Goal: Information Seeking & Learning: Learn about a topic

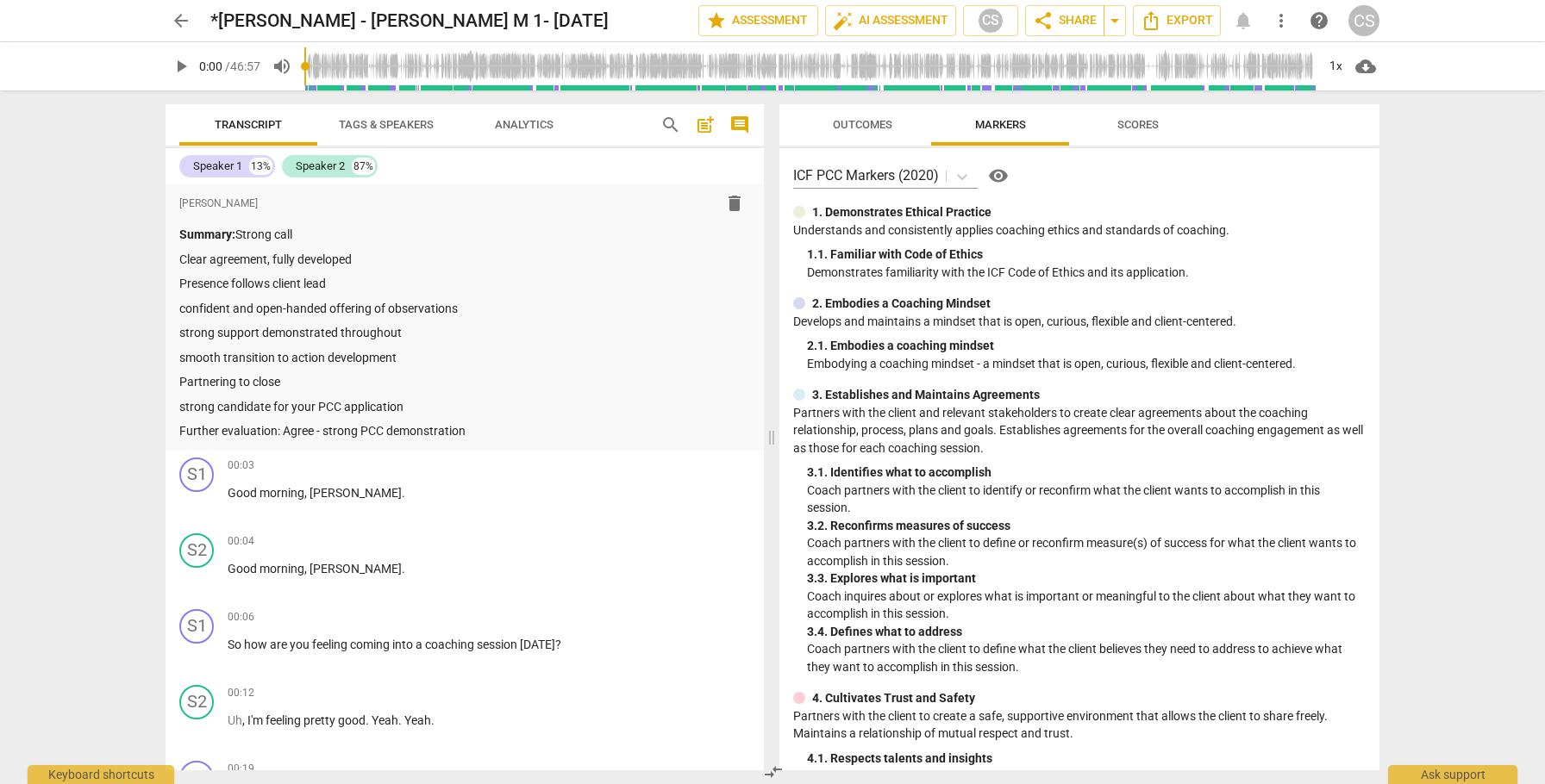
click at [177, 20] on span "arrow_back" at bounding box center [181, 20] width 20 height 20
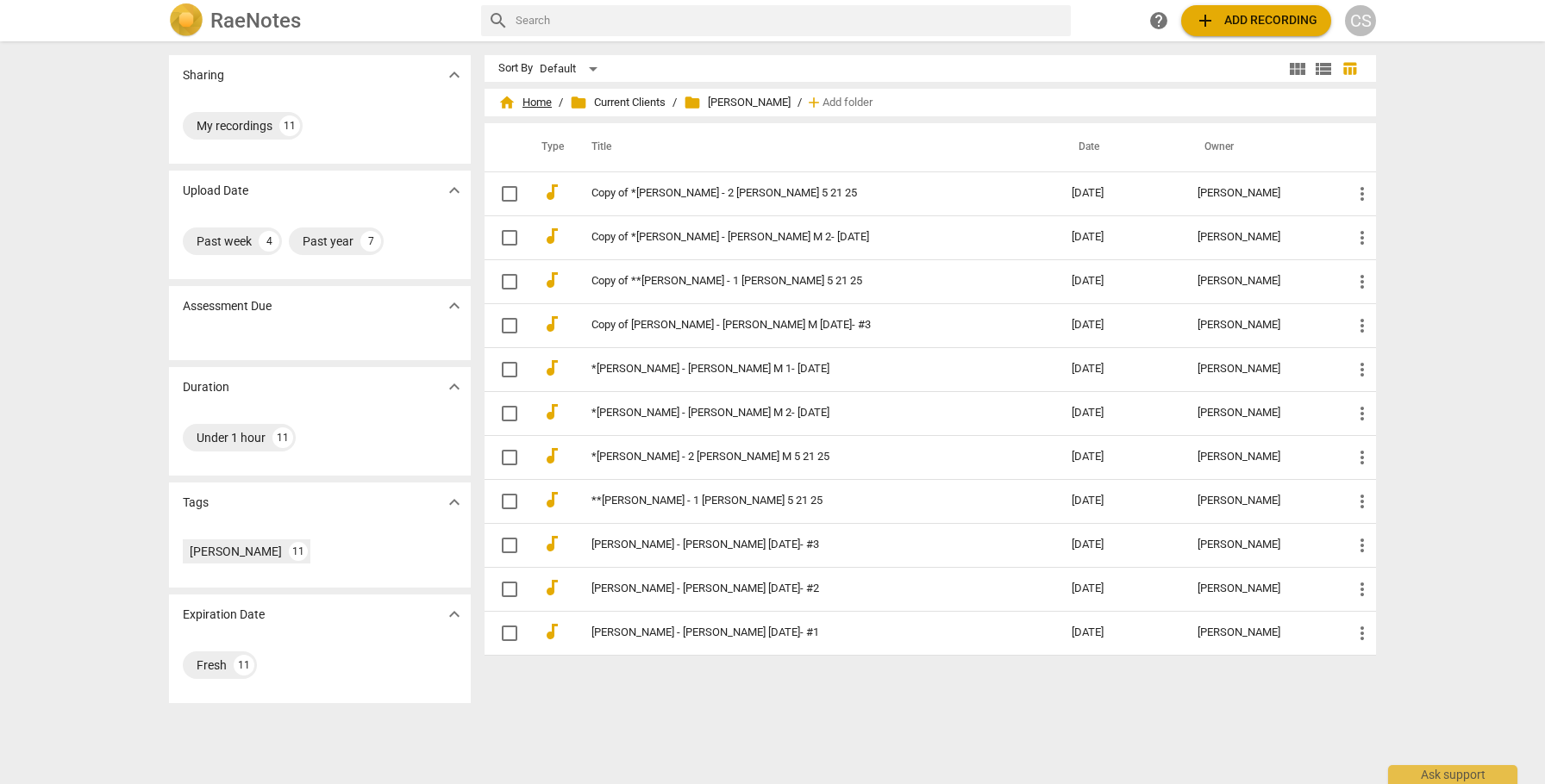
click at [529, 99] on span "home Home" at bounding box center [525, 102] width 54 height 18
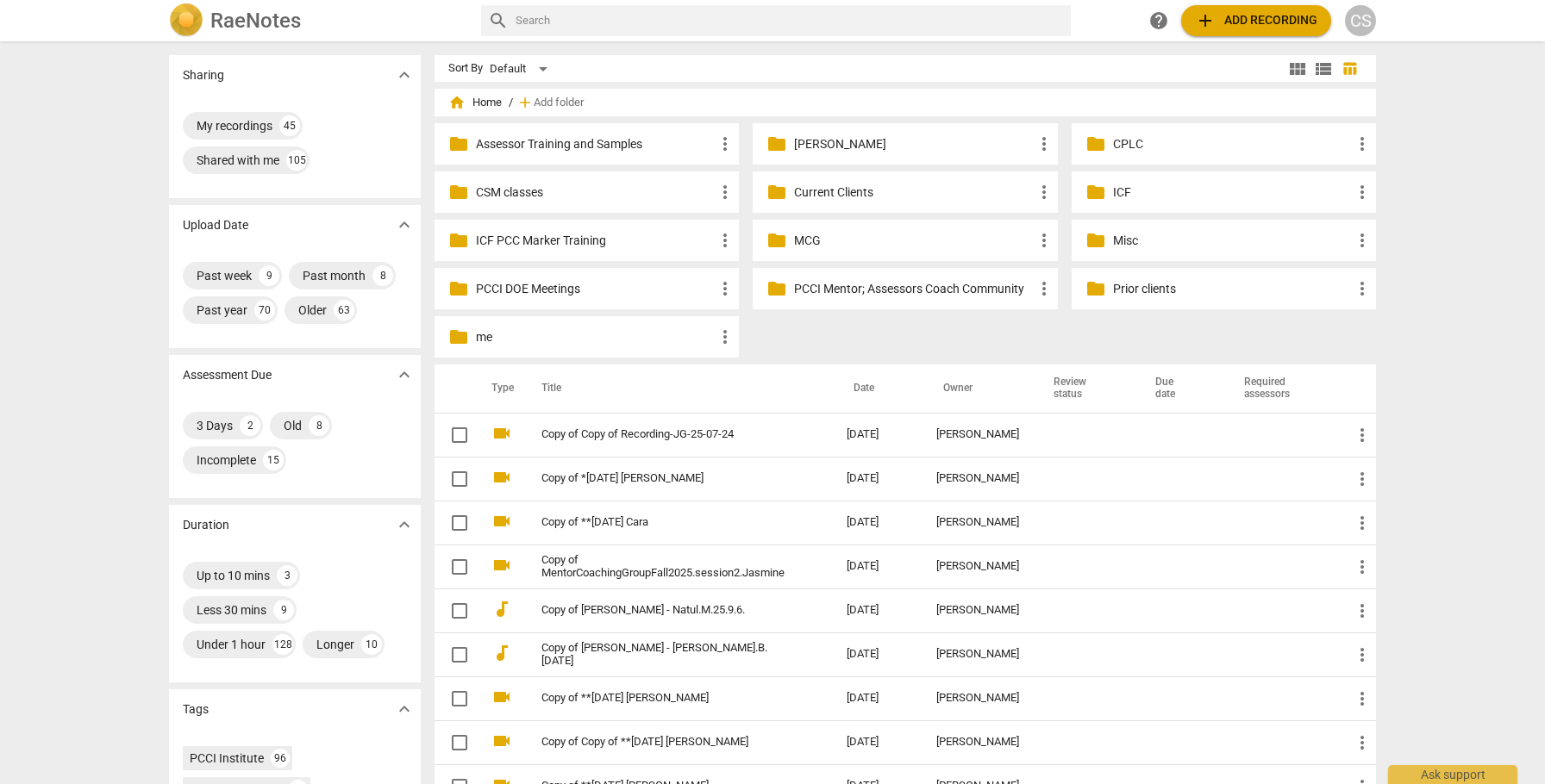
click at [476, 337] on p "me" at bounding box center [595, 337] width 239 height 18
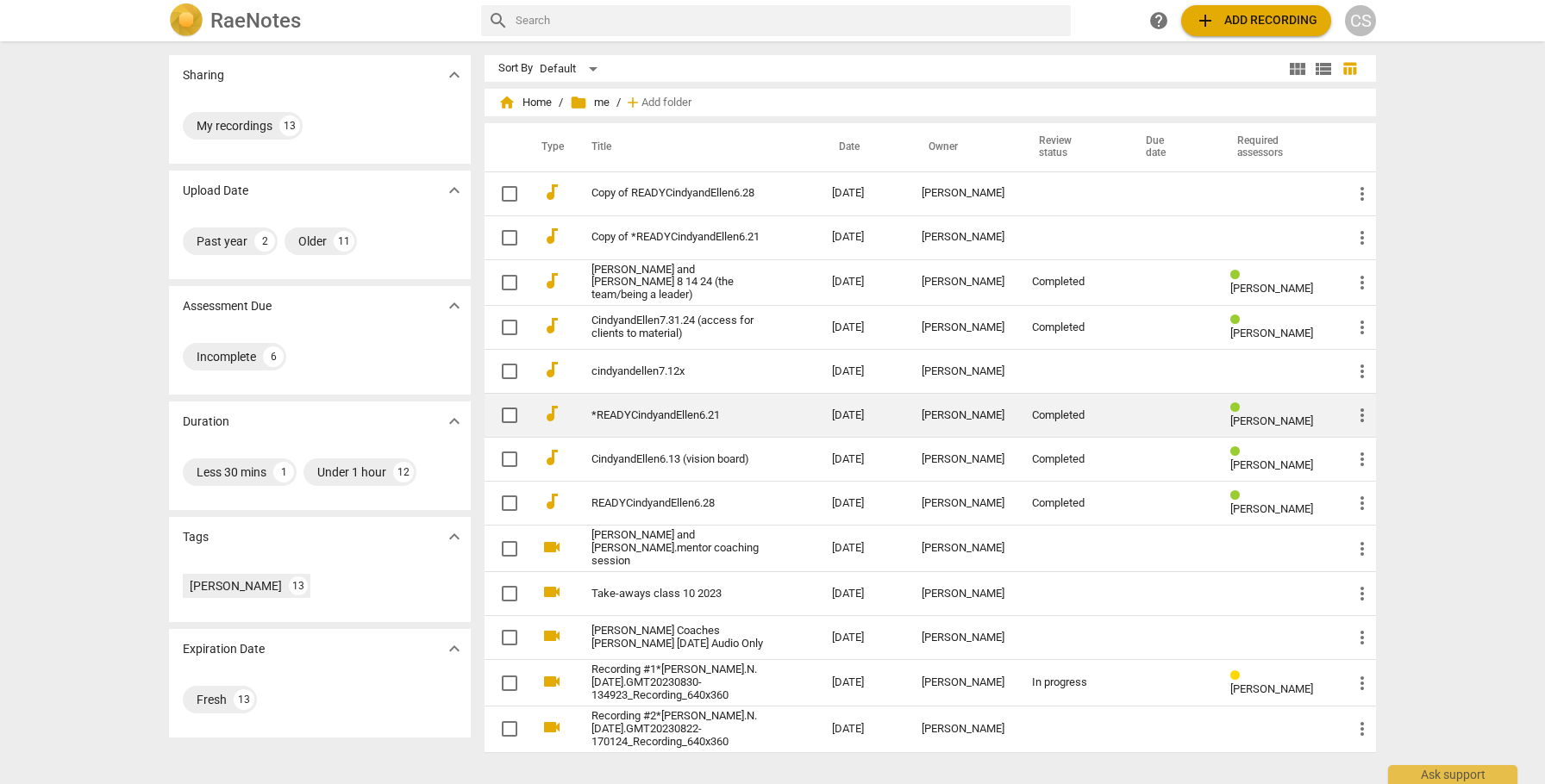
click at [732, 412] on link "*READYCindyandEllen6.21" at bounding box center [681, 416] width 178 height 13
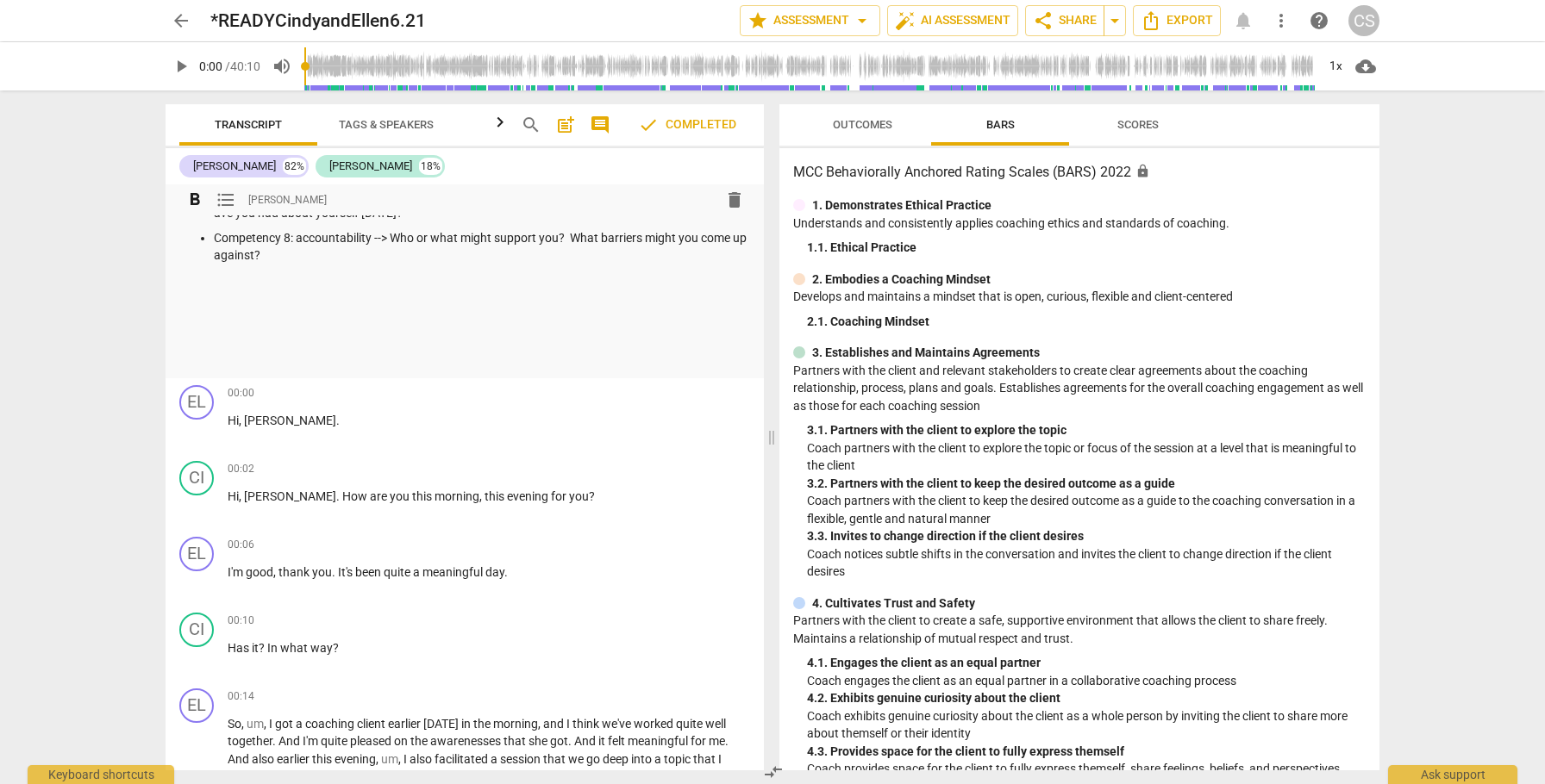
scroll to position [1960, 0]
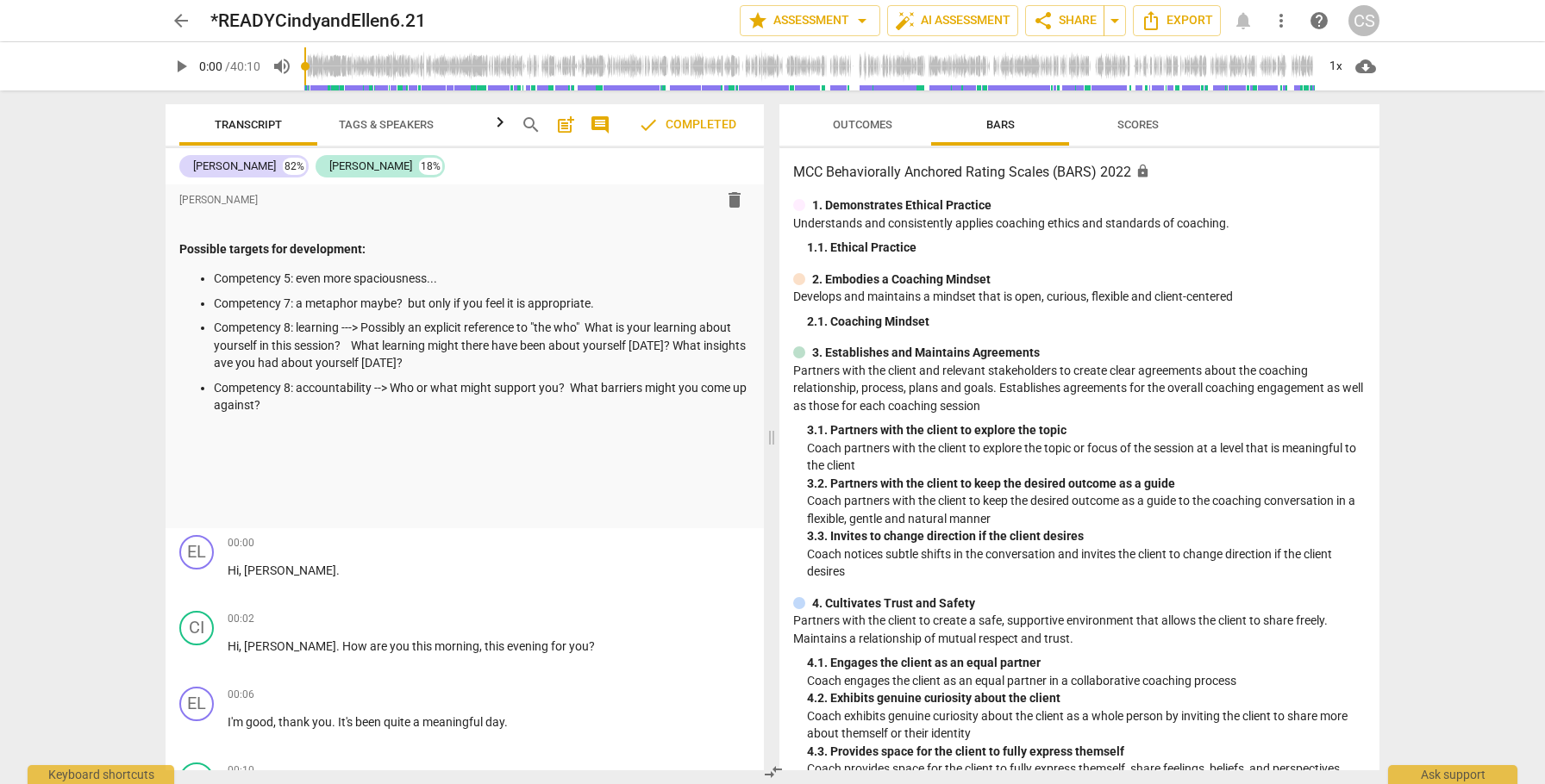
click at [177, 20] on span "arrow_back" at bounding box center [181, 20] width 20 height 20
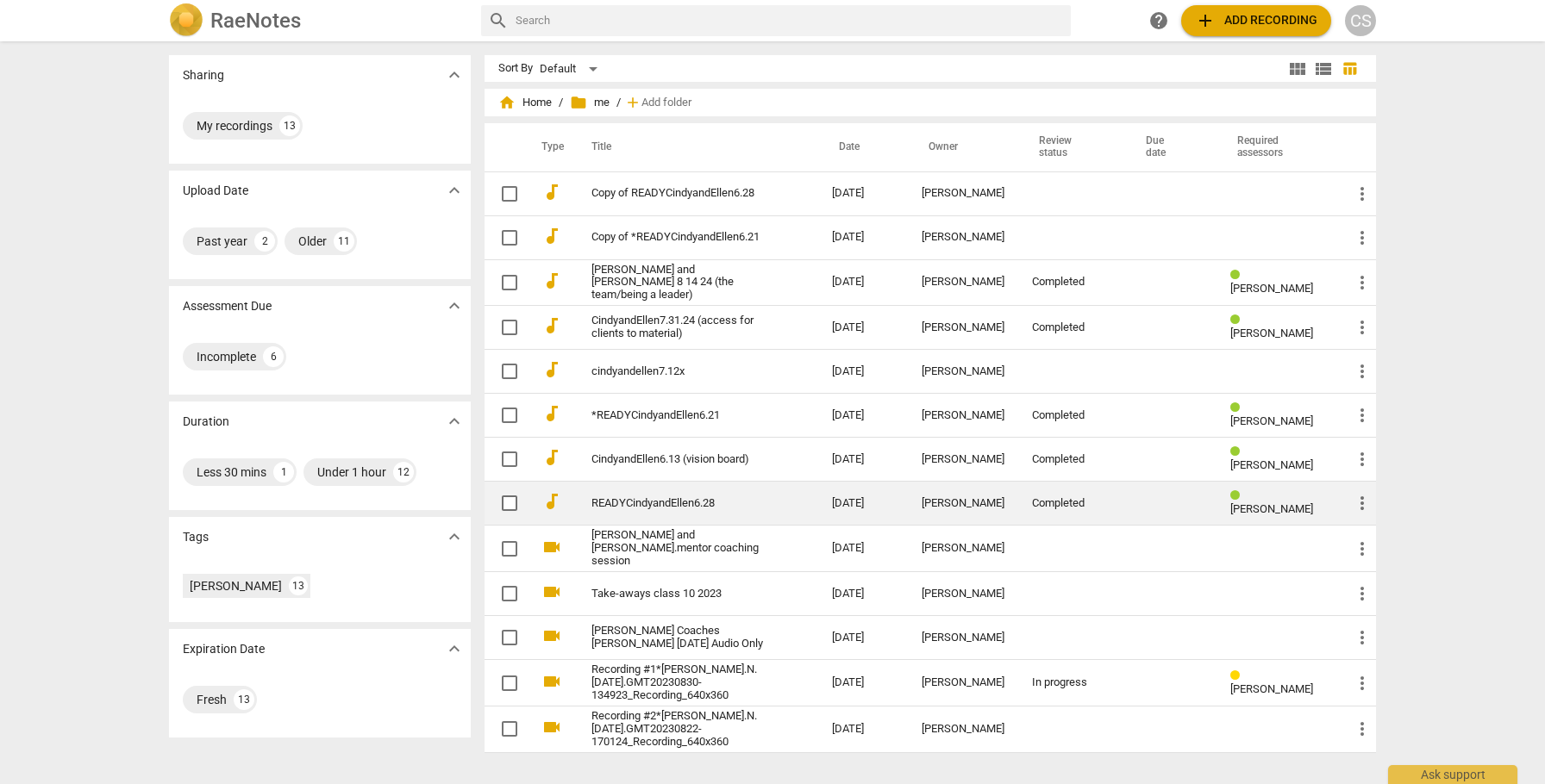
click at [749, 506] on td "READYCindyandEllen6.28" at bounding box center [694, 503] width 247 height 44
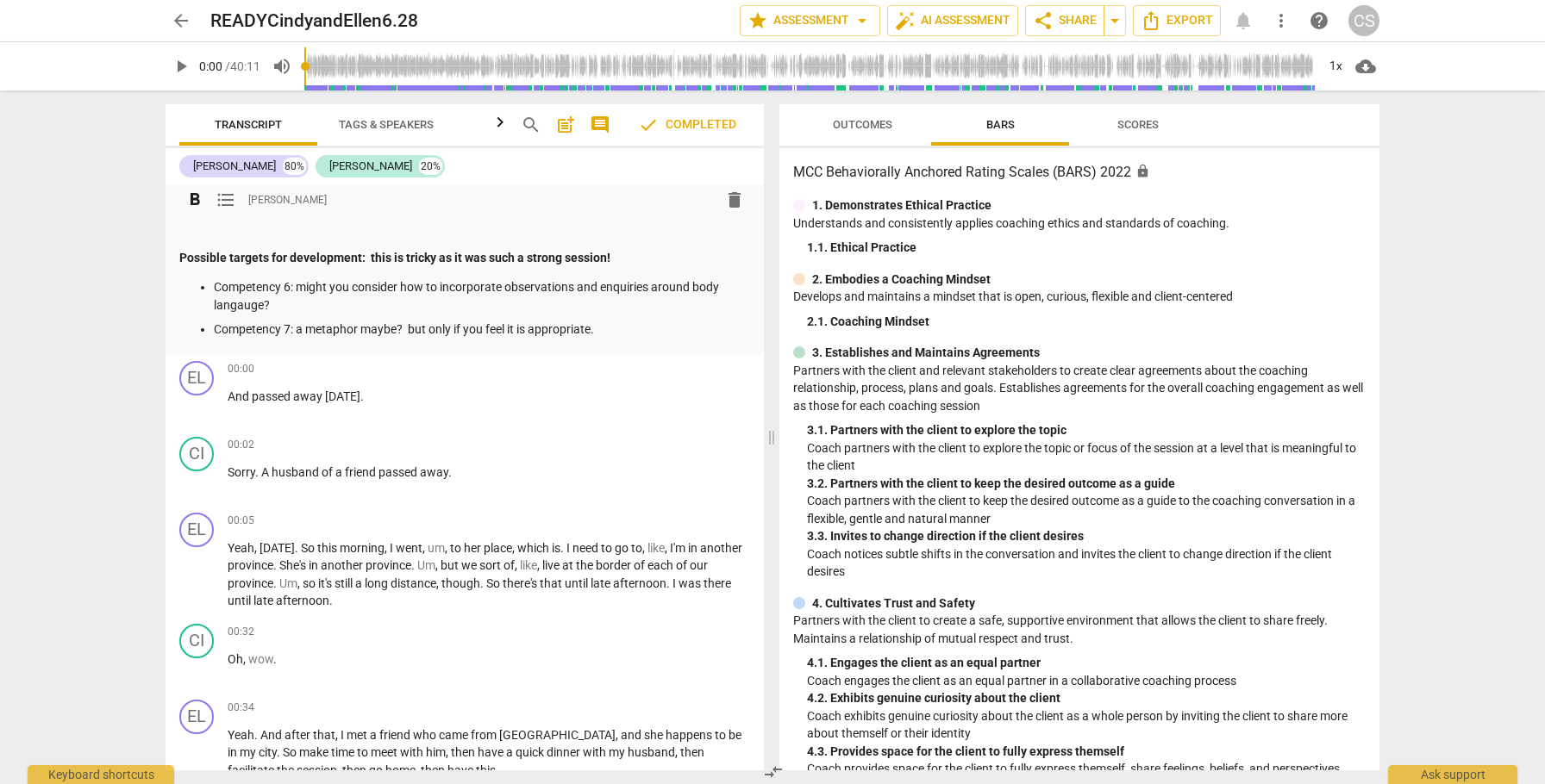
scroll to position [793, 0]
click at [202, 587] on span "play_arrow" at bounding box center [197, 577] width 20 height 20
click at [568, 124] on span "post_add" at bounding box center [566, 124] width 20 height 20
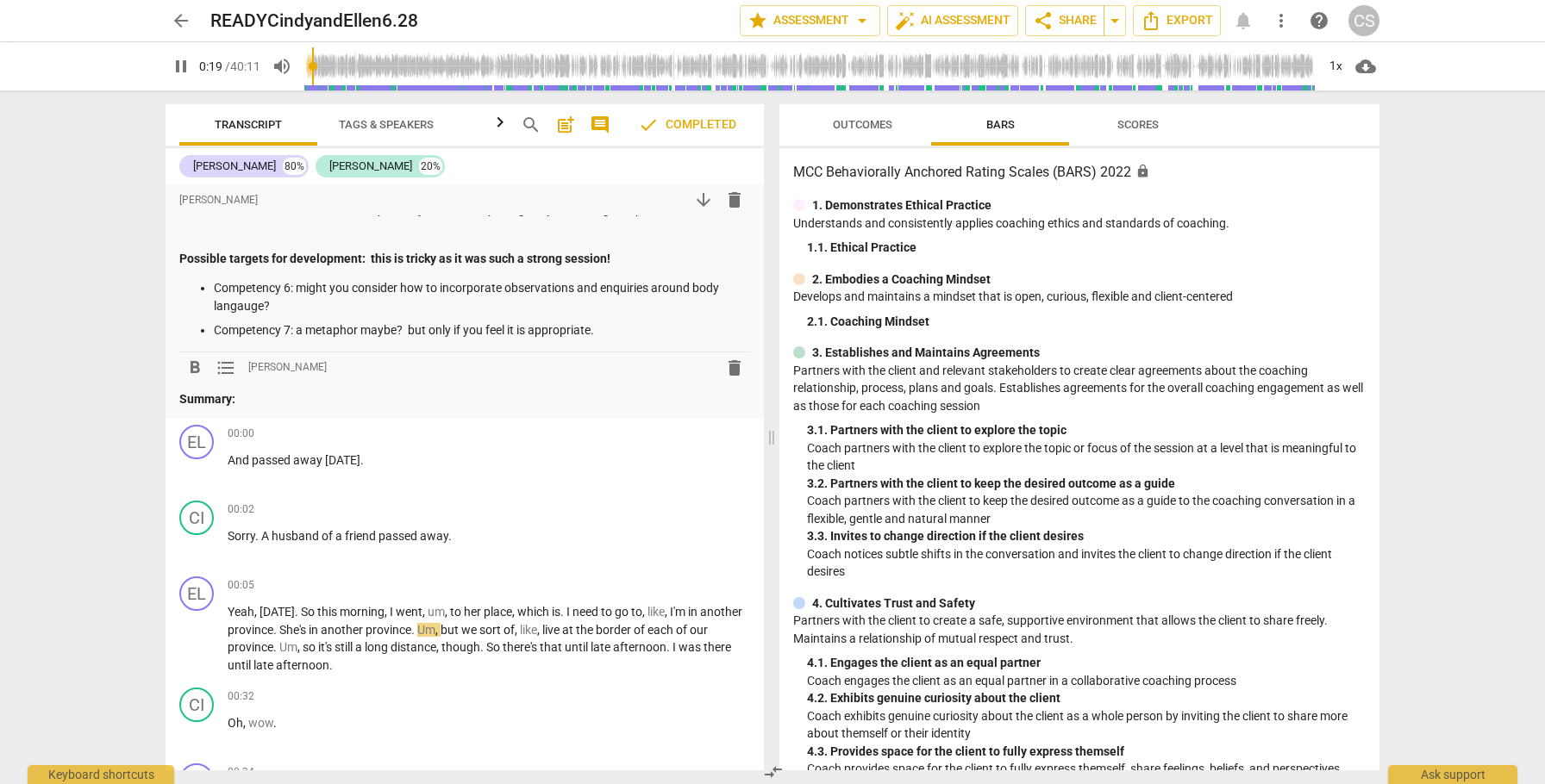
click at [731, 378] on span "delete" at bounding box center [734, 368] width 20 height 20
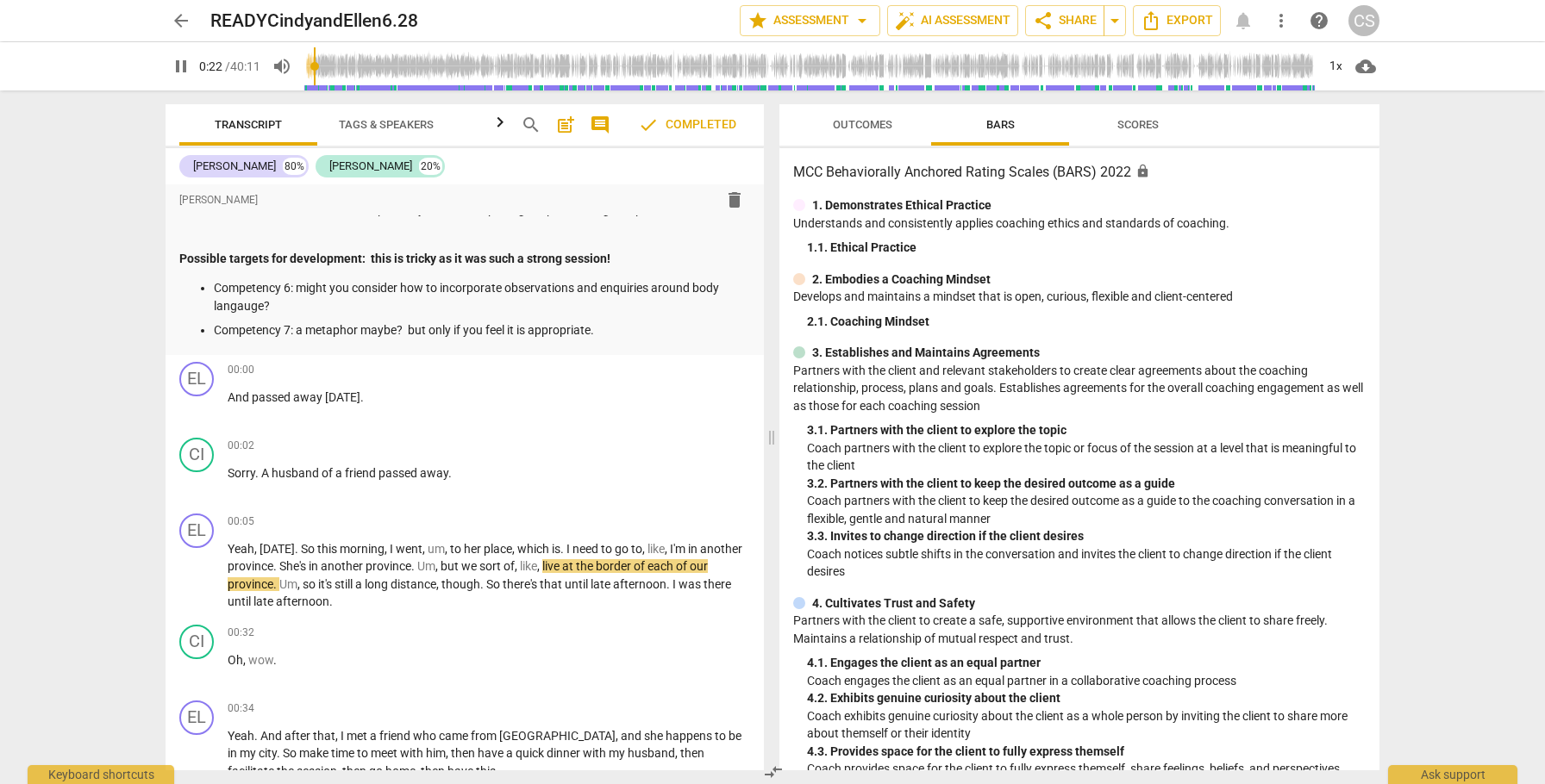
click at [600, 122] on span "comment" at bounding box center [600, 124] width 20 height 20
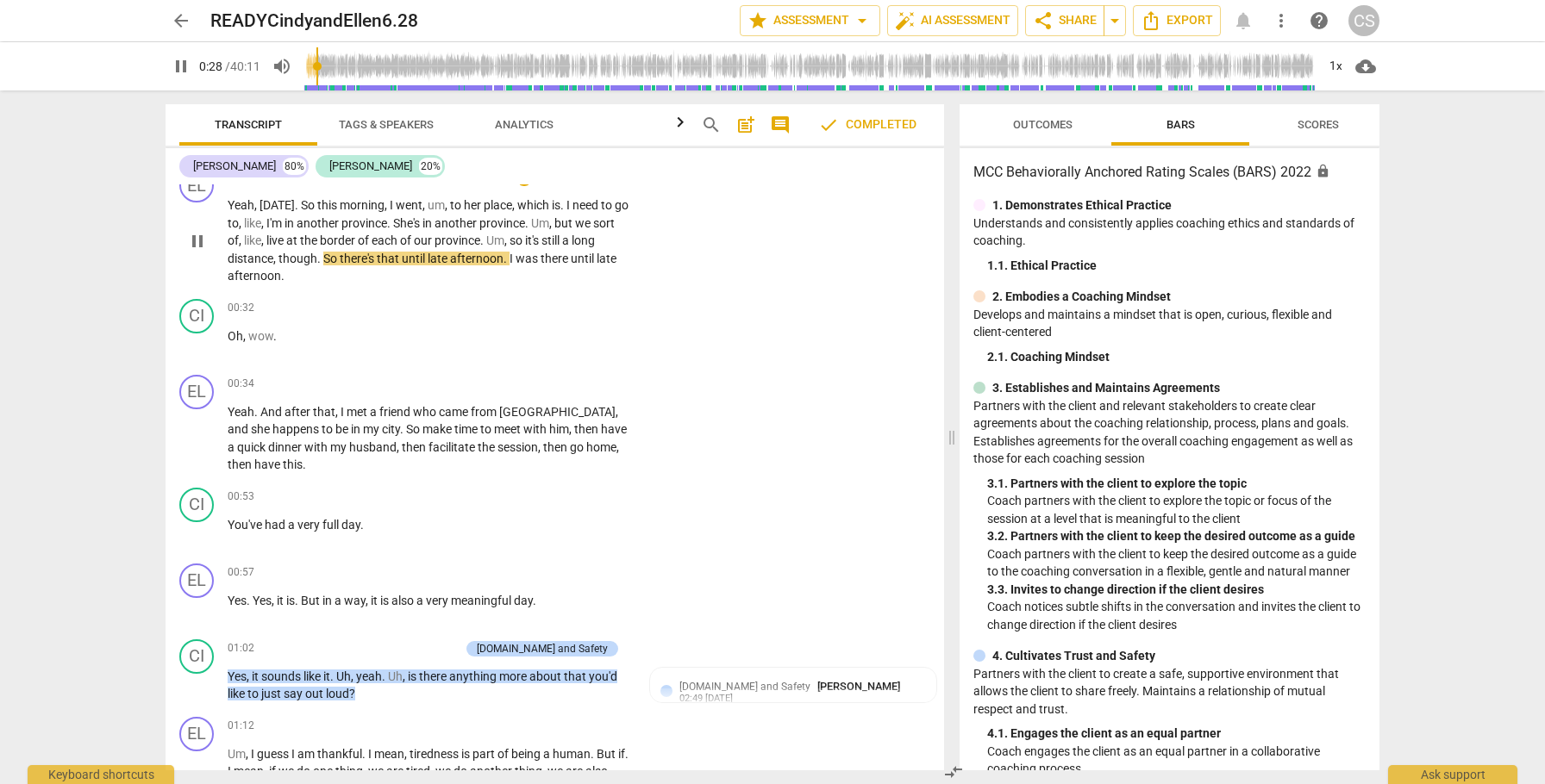
scroll to position [1015, 0]
click at [182, 66] on span "pause" at bounding box center [181, 66] width 20 height 20
click at [1278, 18] on span "more_vert" at bounding box center [1281, 20] width 20 height 20
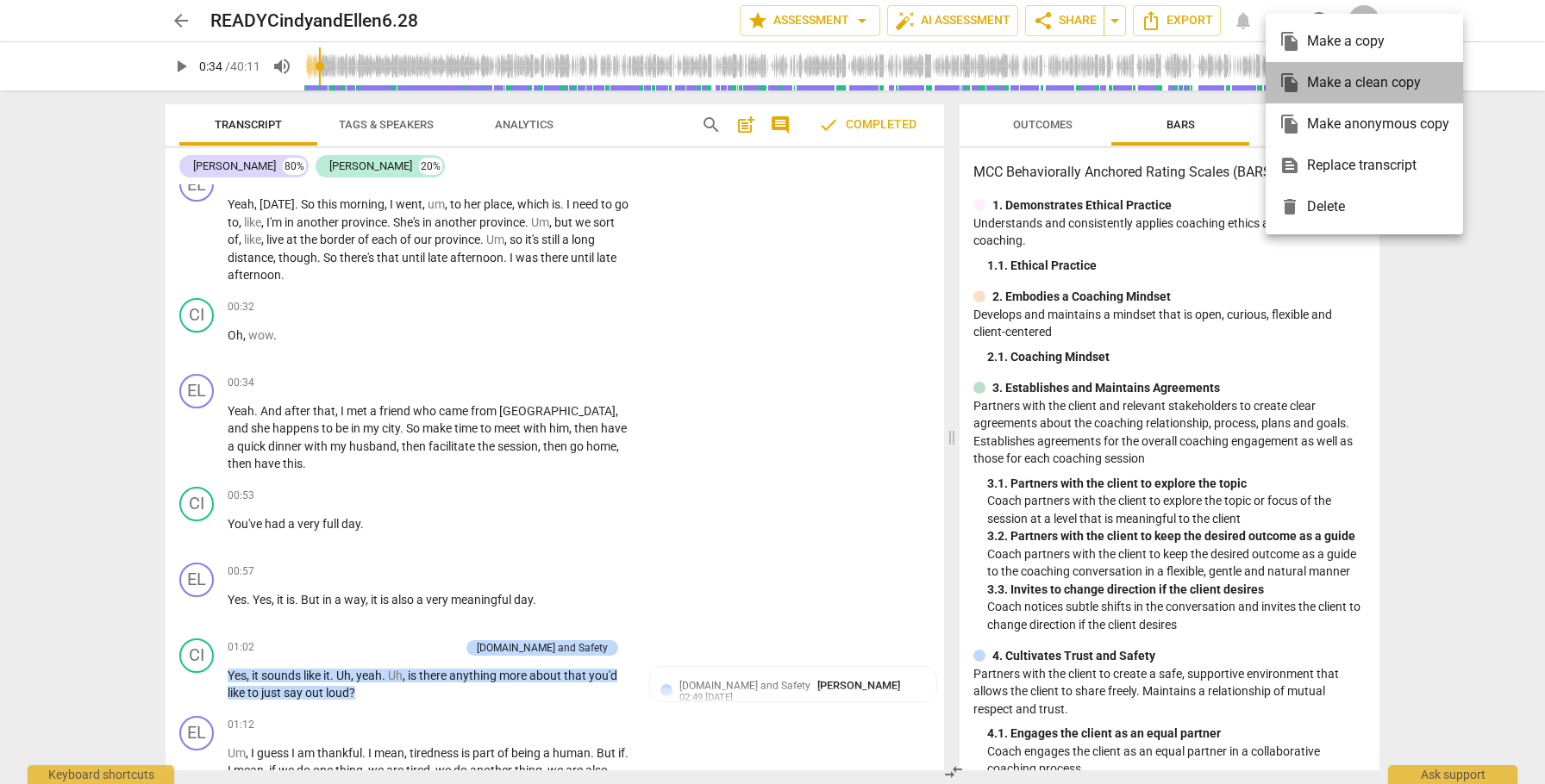
click at [1307, 85] on div "file_copy Make a clean copy" at bounding box center [1364, 83] width 170 height 42
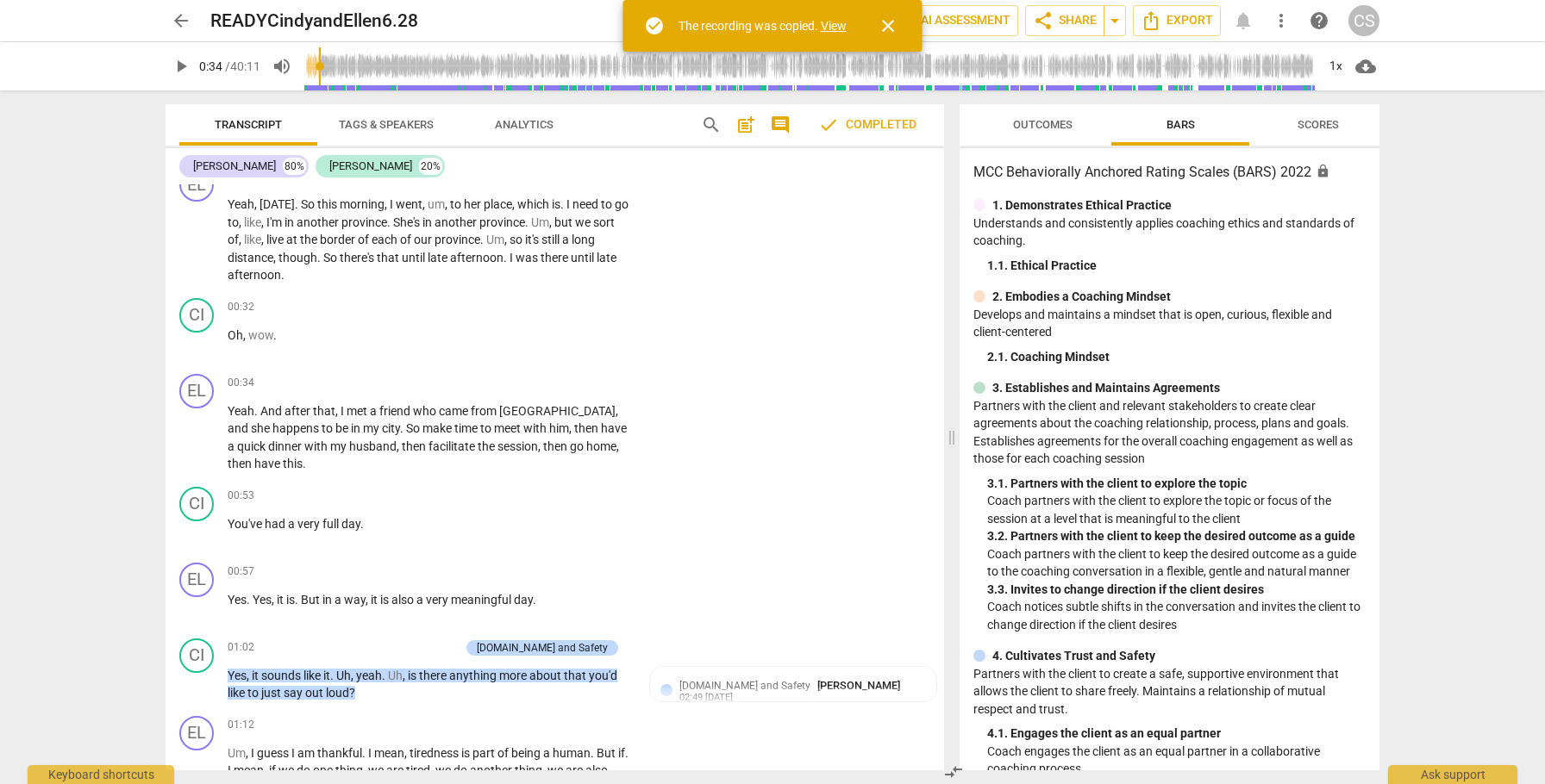
click at [831, 19] on link "View" at bounding box center [833, 25] width 26 height 14
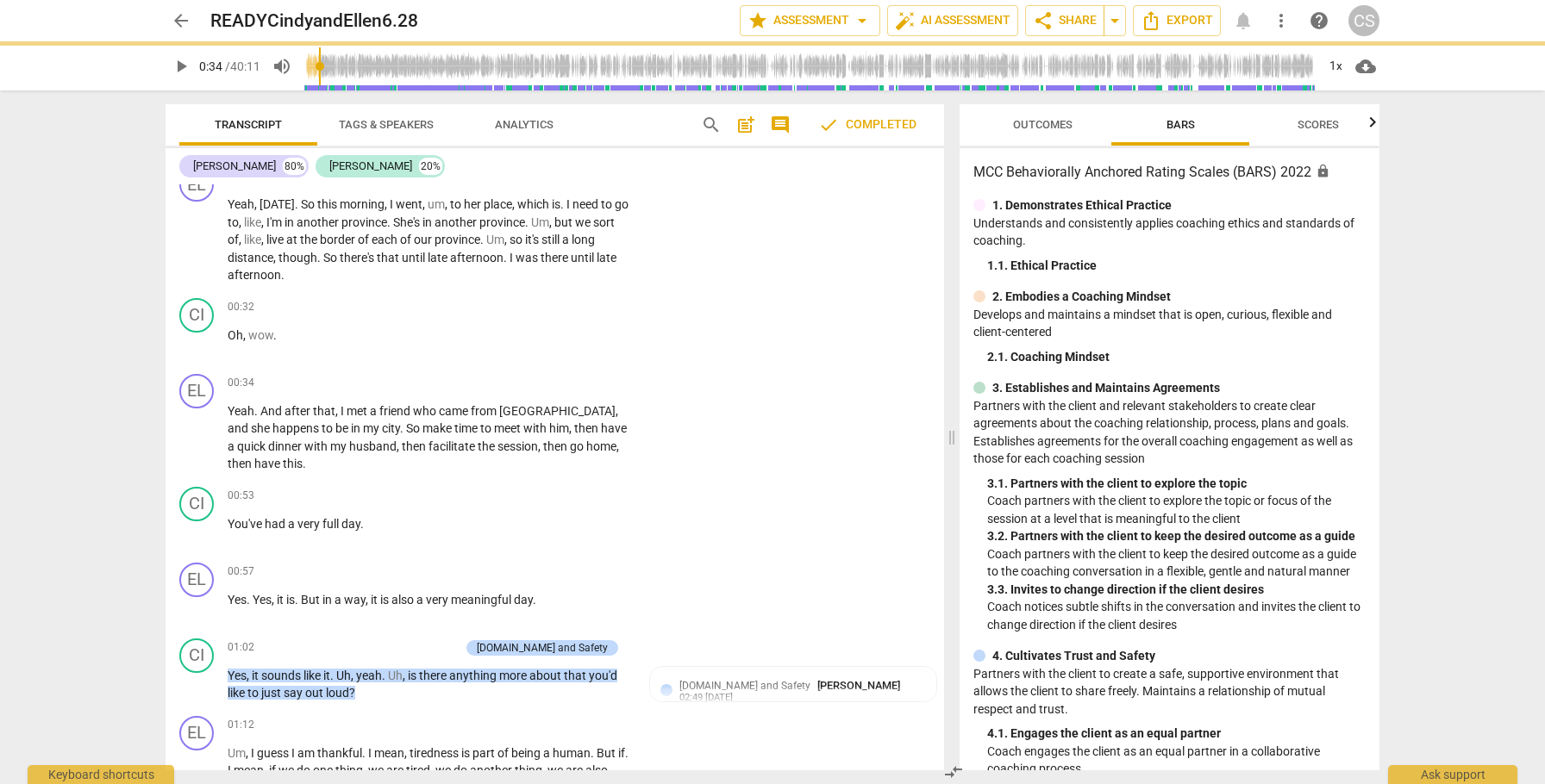
type input "34"
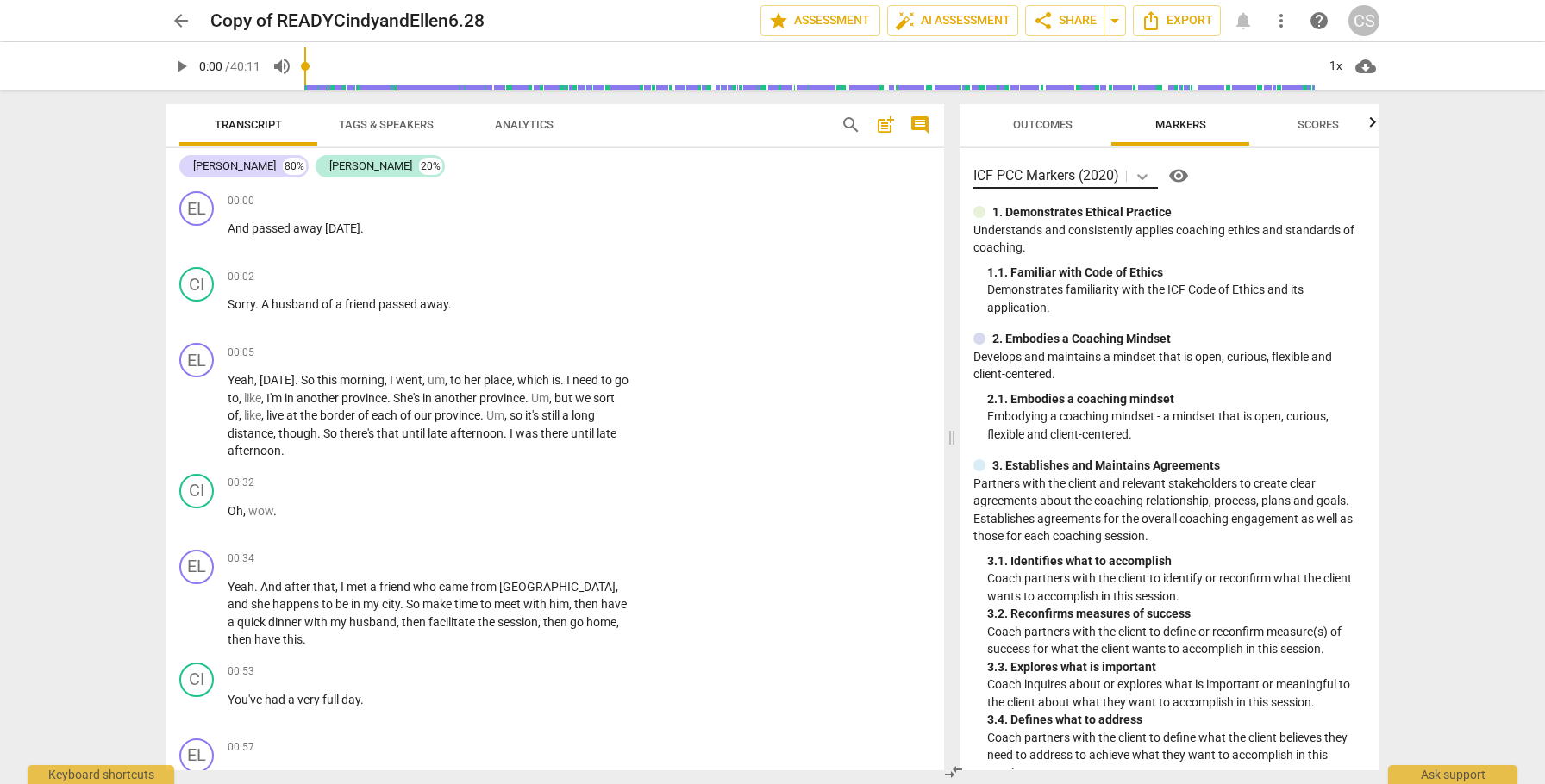
click at [1146, 176] on icon at bounding box center [1142, 176] width 10 height 6
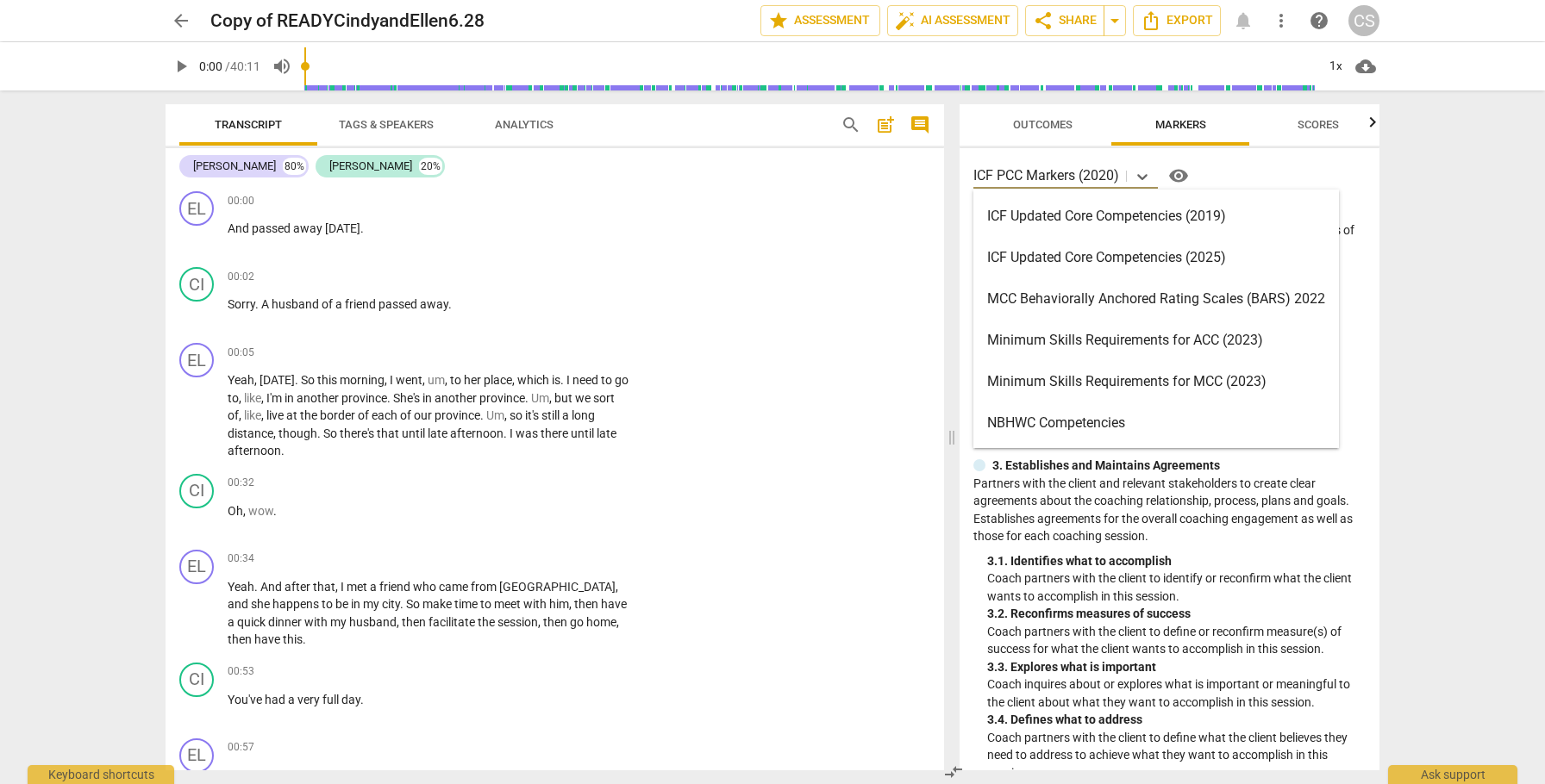
scroll to position [365, 0]
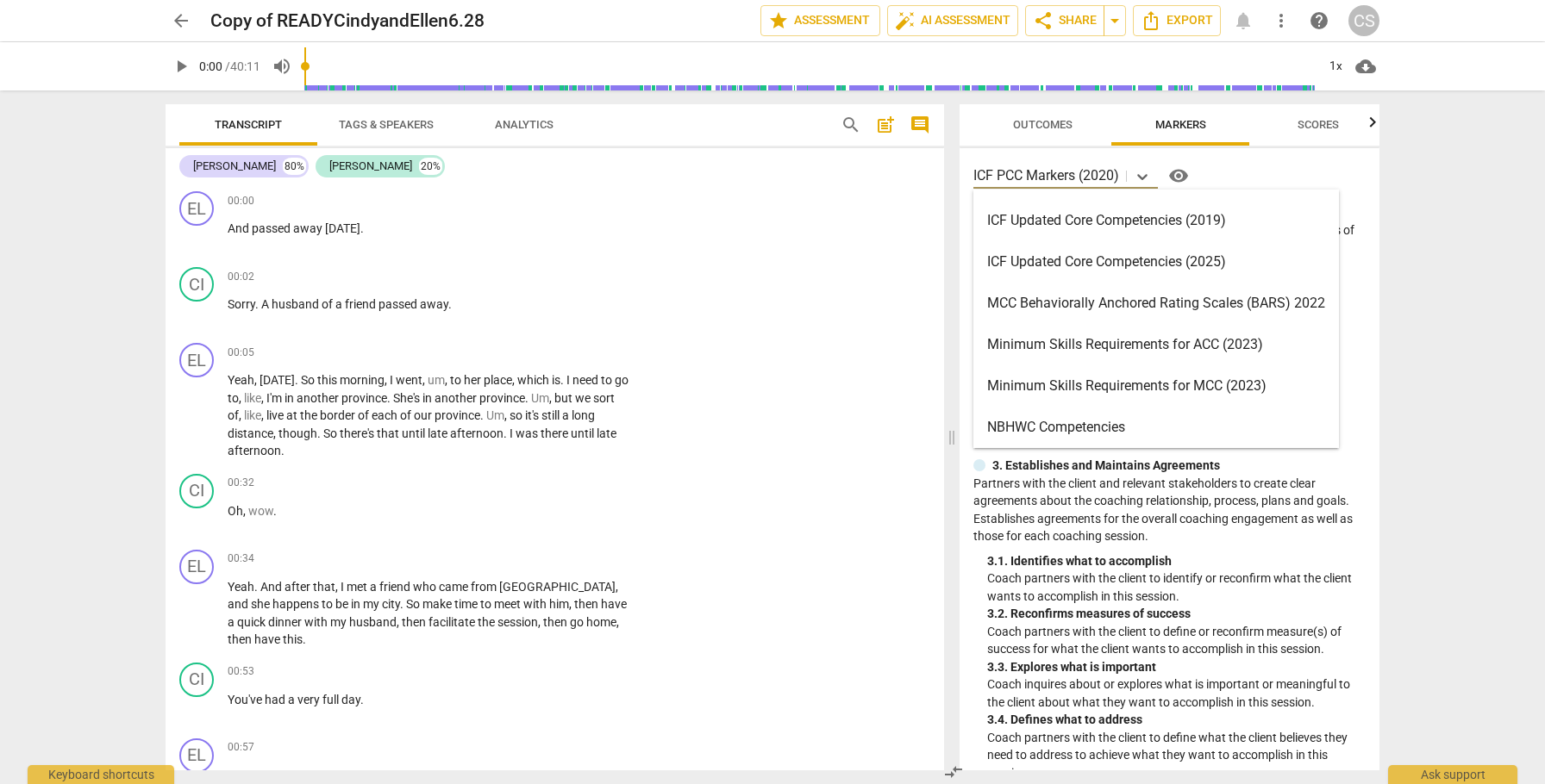
click at [1123, 300] on div "MCC Behaviorally Anchored Rating Scales (BARS) 2022" at bounding box center [1156, 303] width 365 height 42
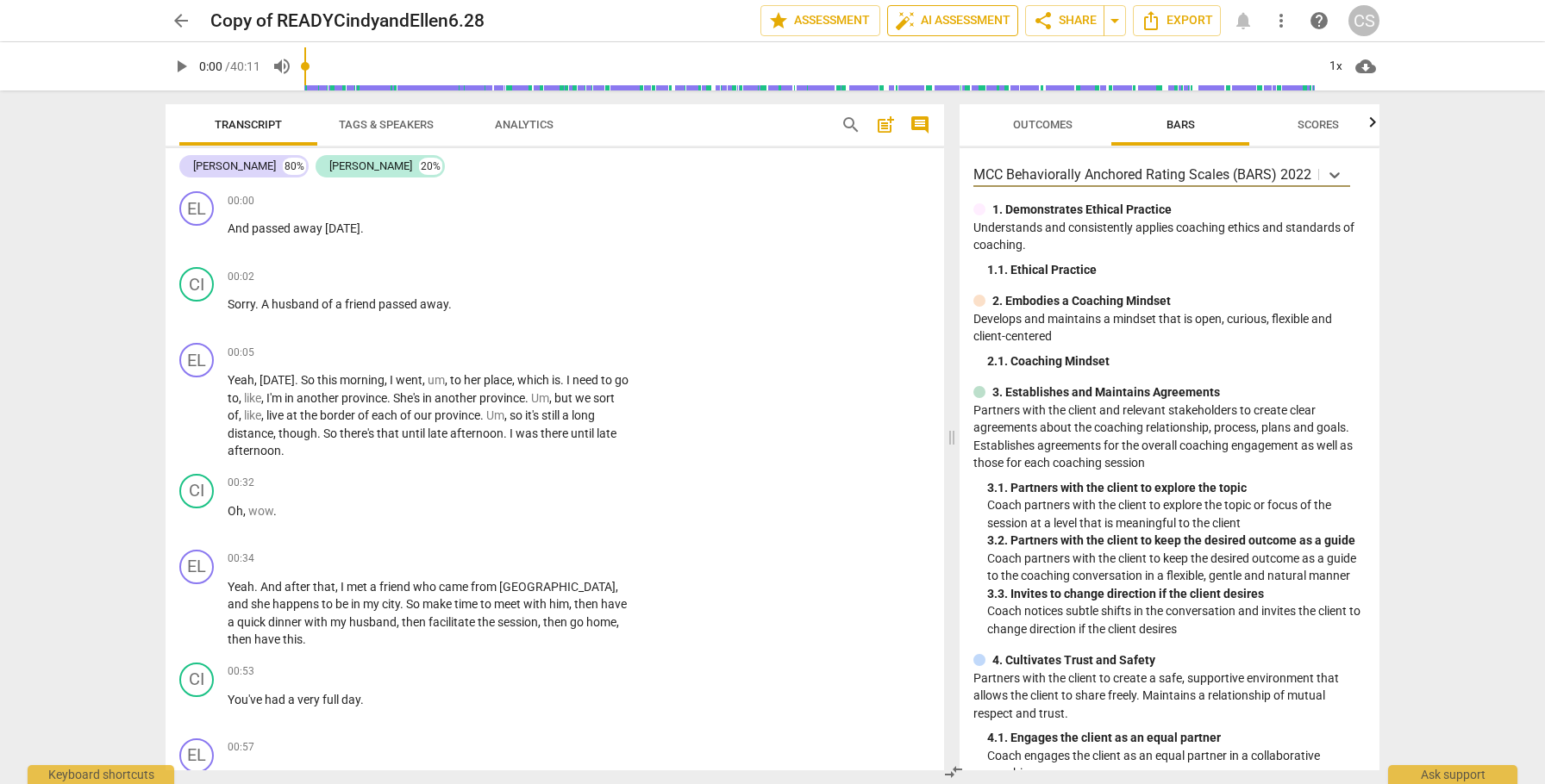
click at [950, 20] on span "auto_fix_high AI Assessment" at bounding box center [952, 20] width 115 height 20
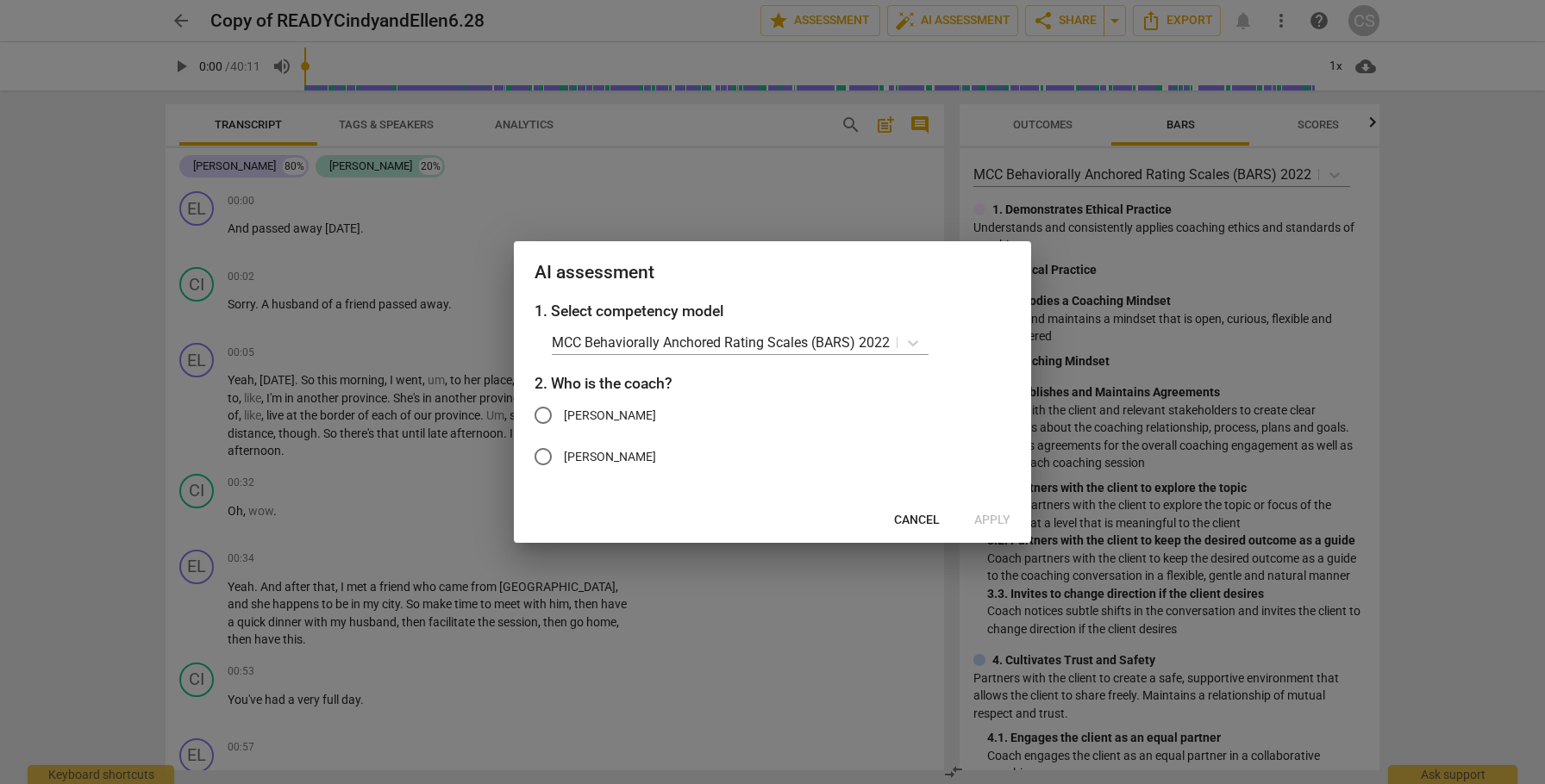
click at [544, 457] on input "[PERSON_NAME]" at bounding box center [543, 457] width 42 height 42
radio input "true"
click at [986, 518] on span "Apply" at bounding box center [992, 520] width 36 height 18
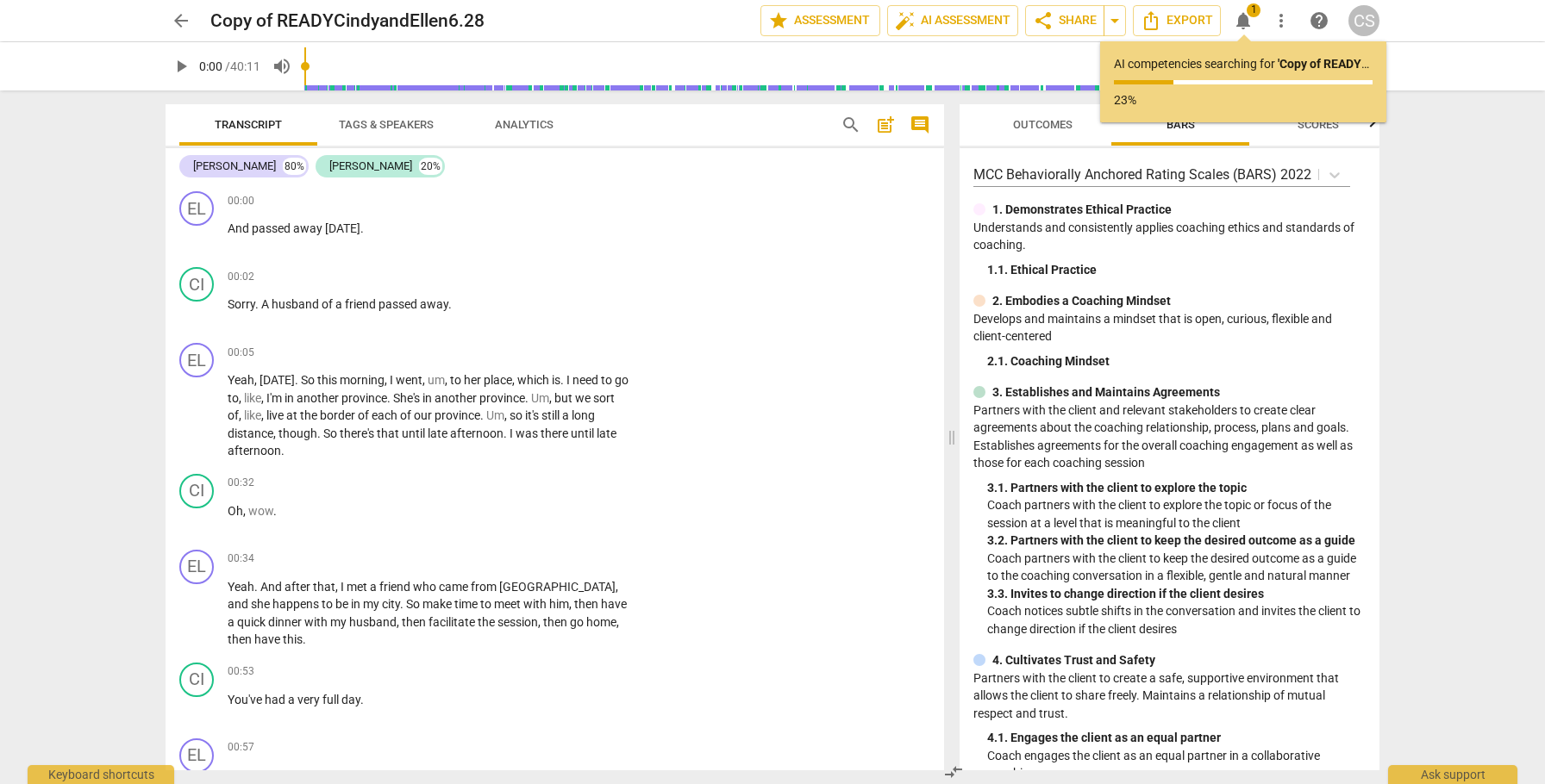
click at [182, 19] on span "arrow_back" at bounding box center [181, 20] width 20 height 20
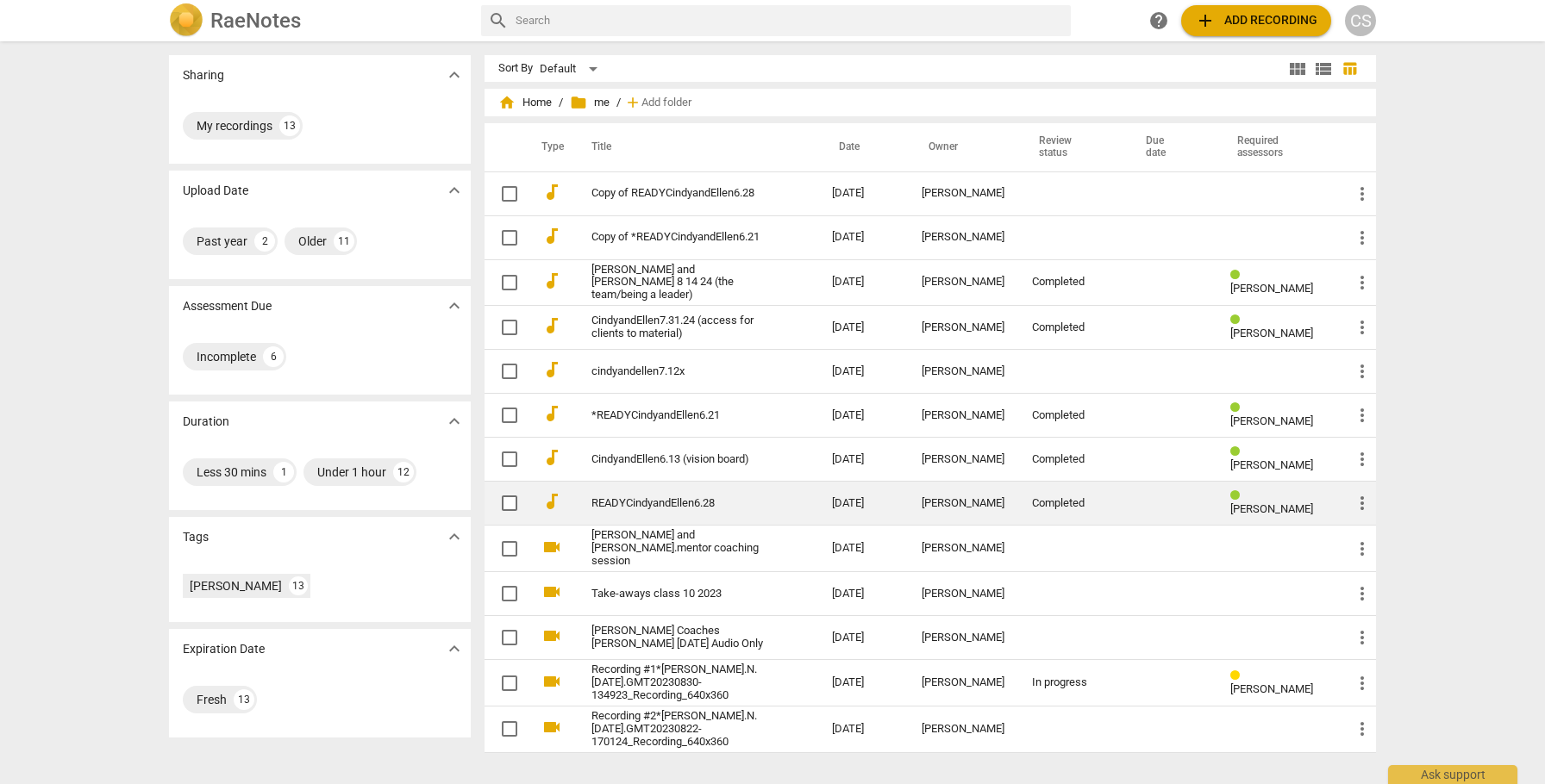
click at [681, 491] on td "READYCindyandEllen6.28" at bounding box center [694, 503] width 247 height 44
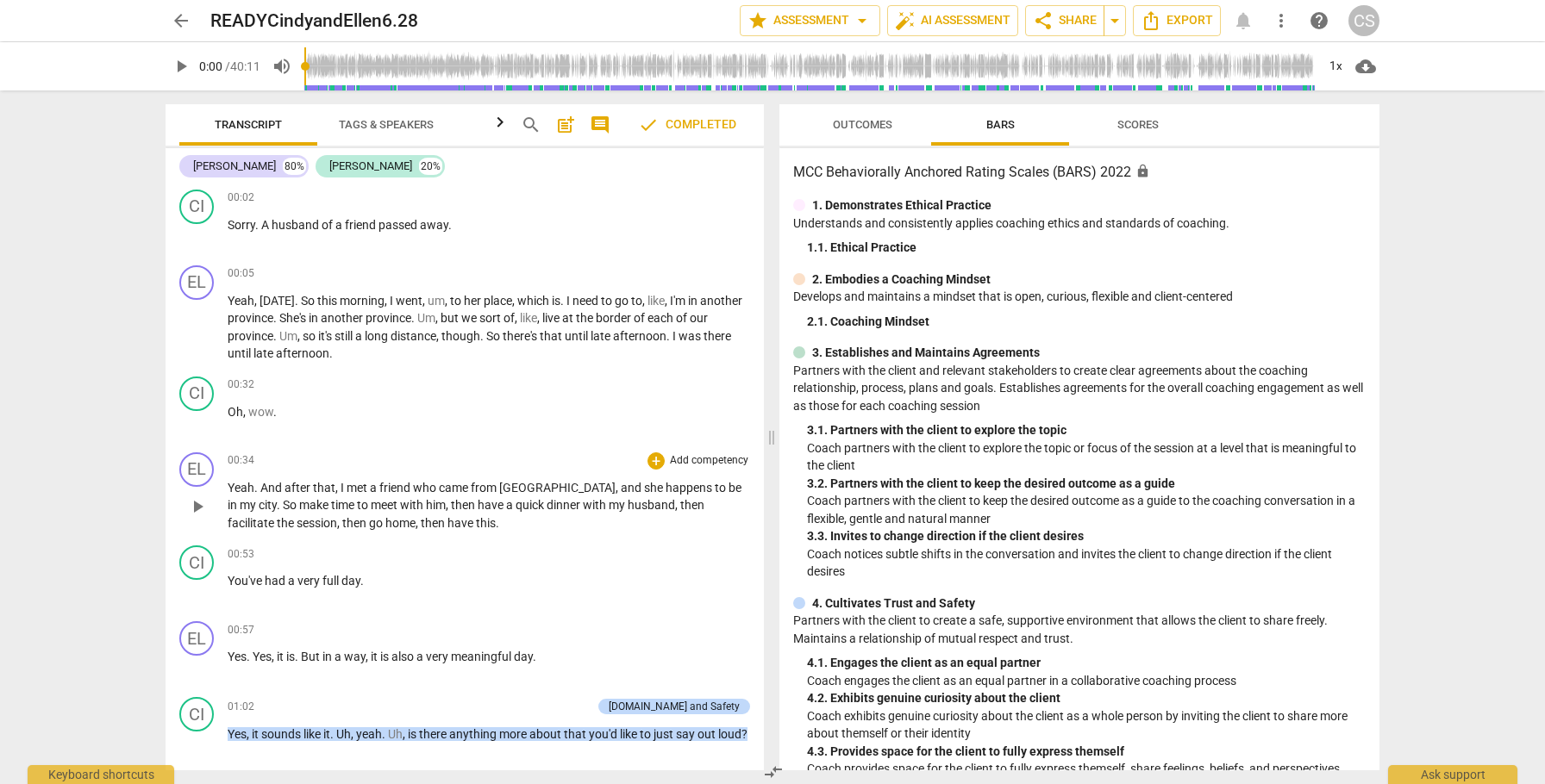
scroll to position [1041, 0]
click at [197, 517] on span "play_arrow" at bounding box center [197, 506] width 20 height 20
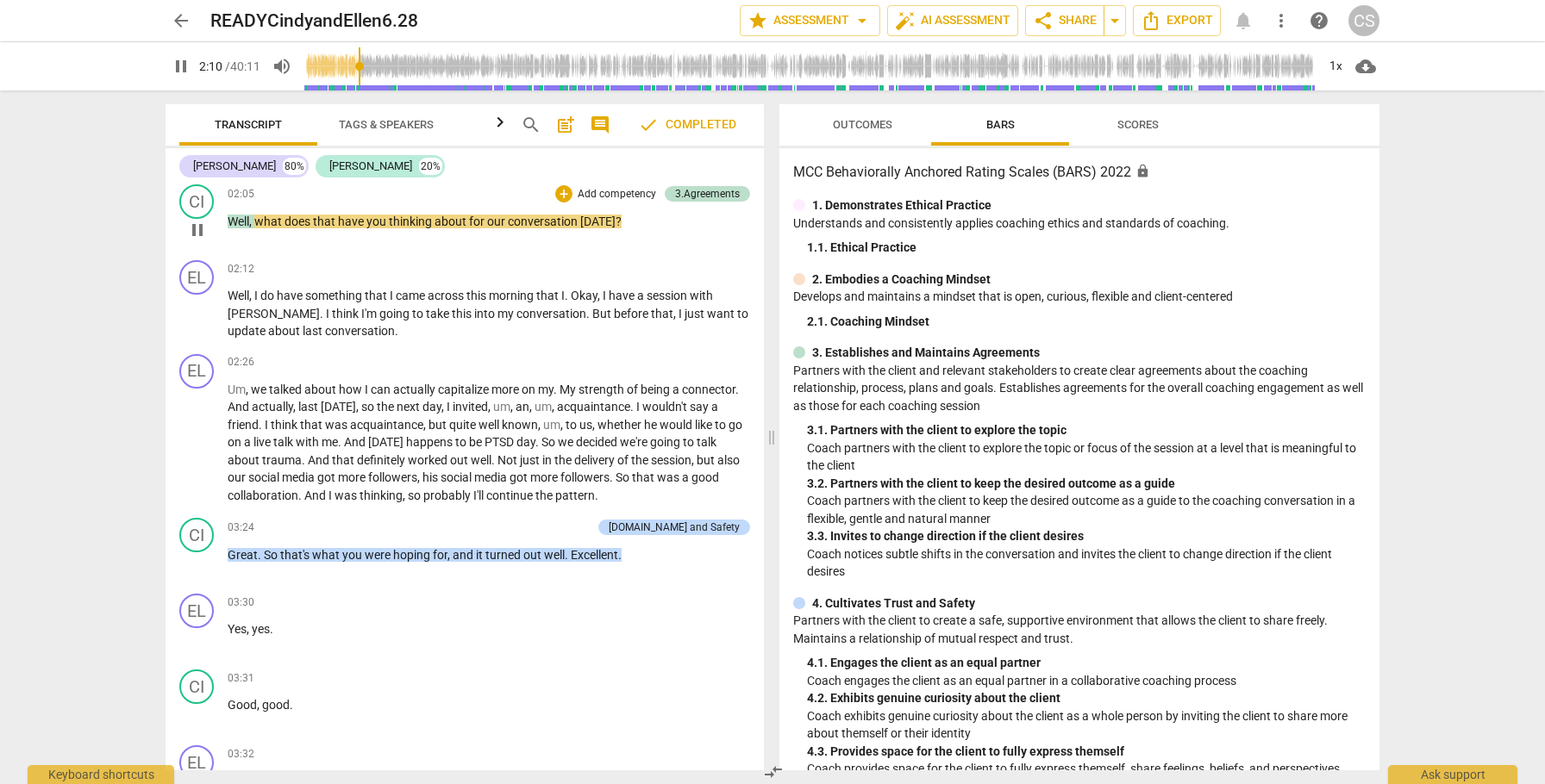
scroll to position [2037, 0]
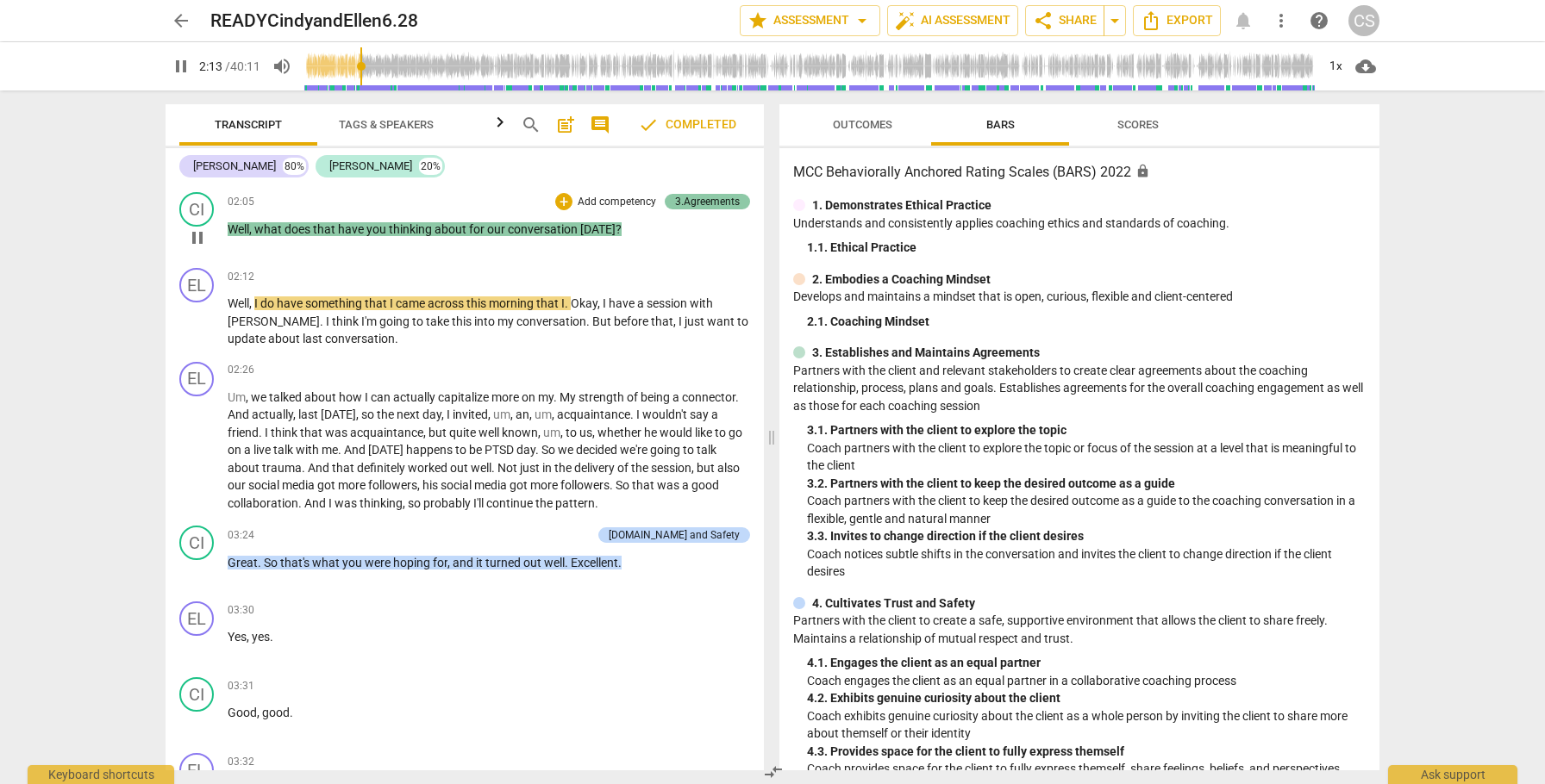
click at [696, 209] on div "3.Agreements" at bounding box center [708, 202] width 65 height 16
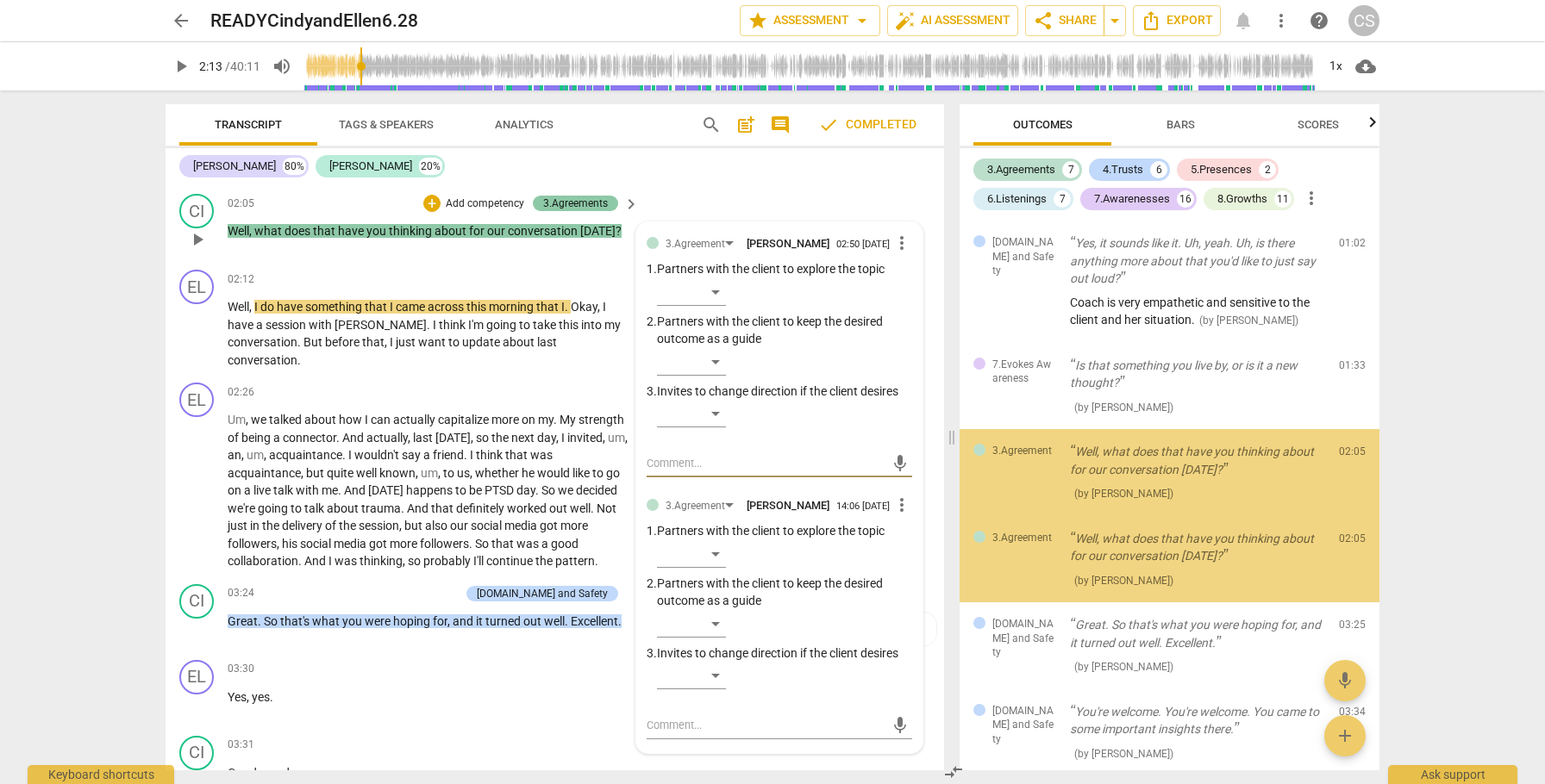
scroll to position [4, 0]
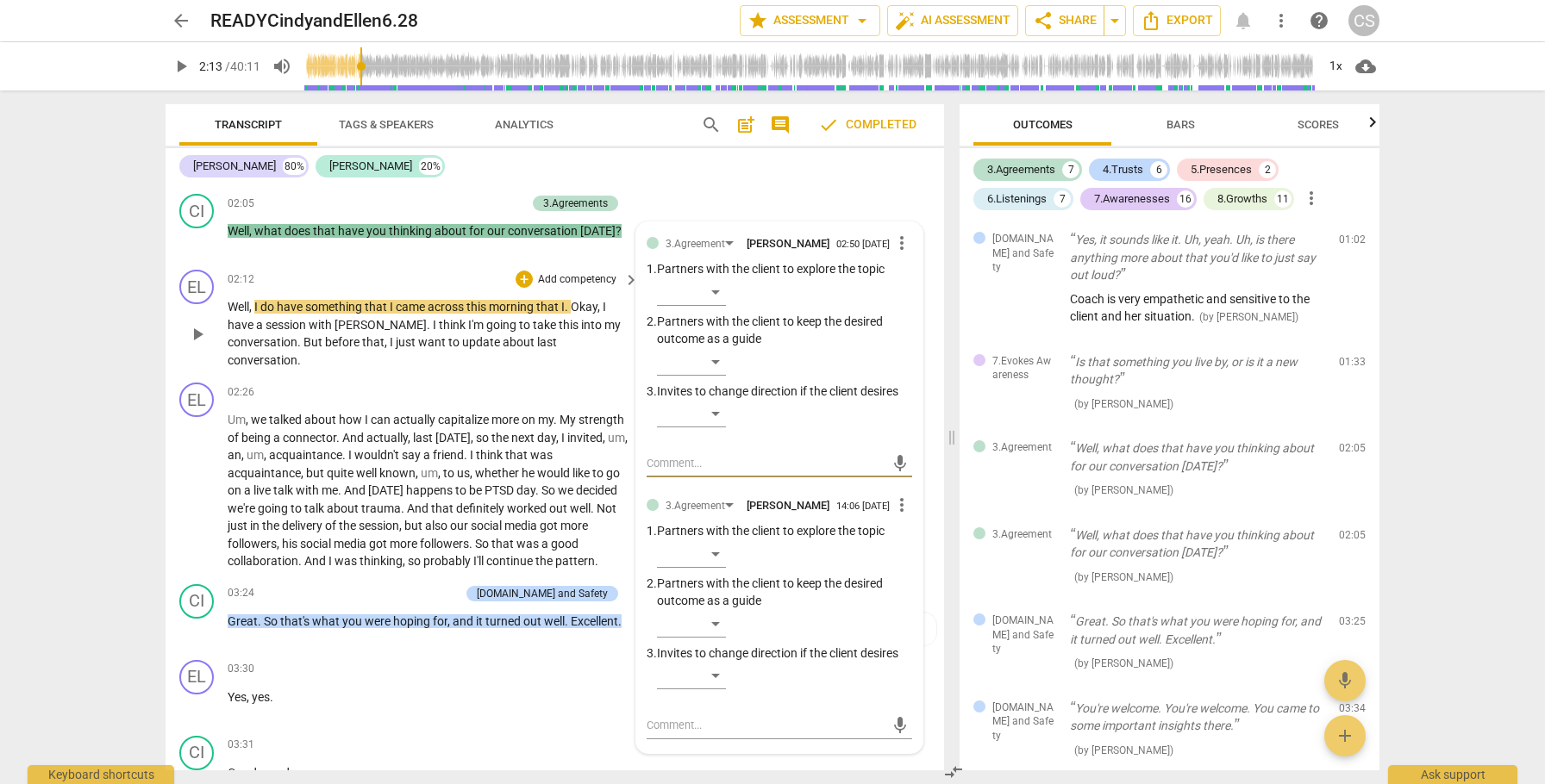
click at [203, 345] on span "play_arrow" at bounding box center [197, 334] width 20 height 20
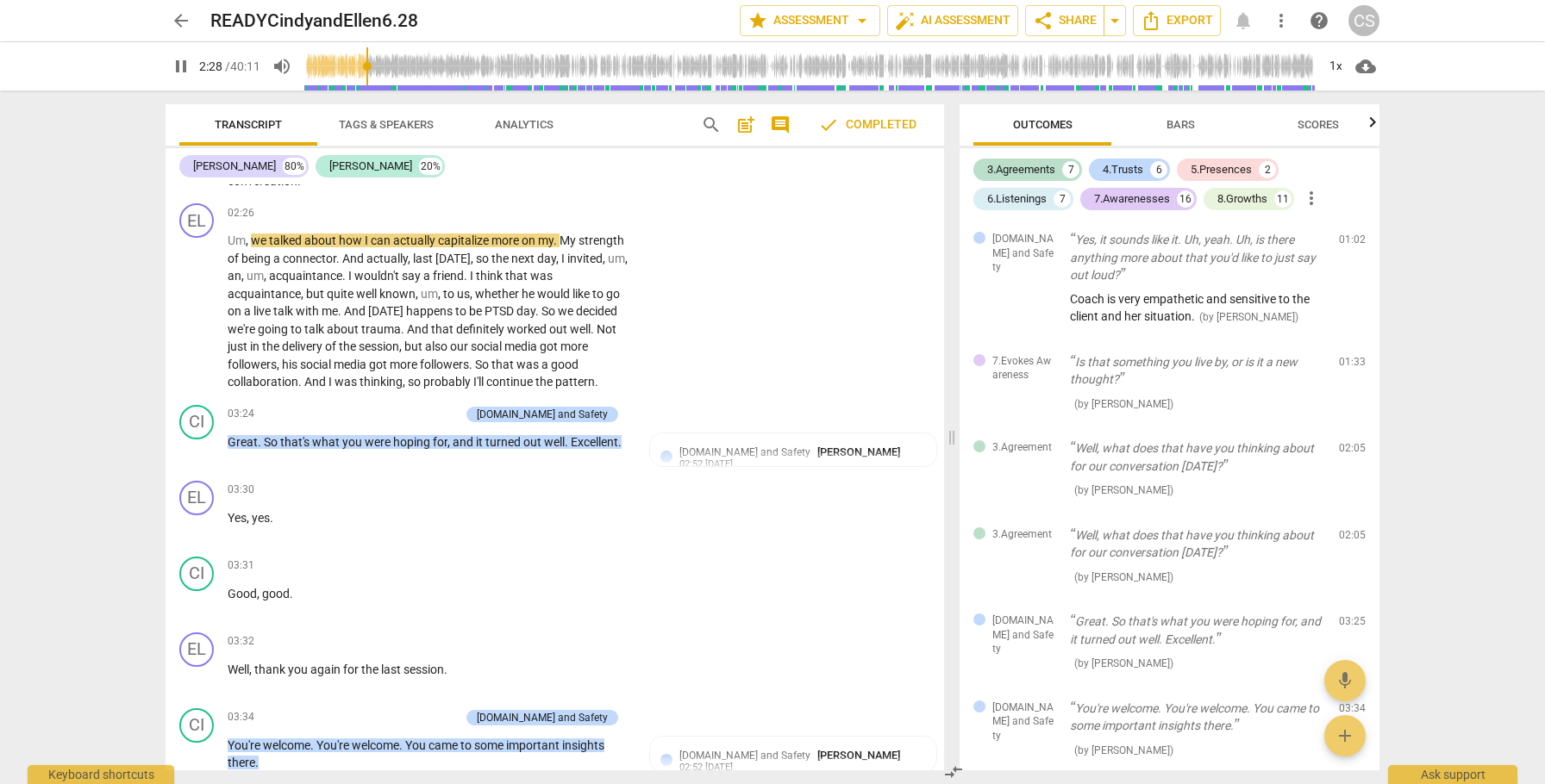
scroll to position [2155, 0]
click at [197, 321] on span "pause" at bounding box center [197, 311] width 20 height 20
type input "151"
